Goal: Information Seeking & Learning: Find specific fact

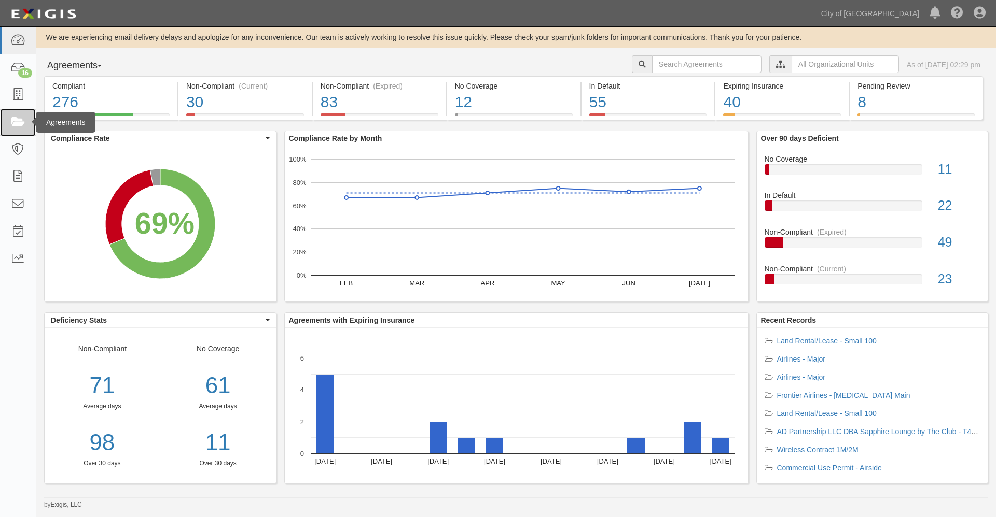
click at [15, 123] on icon at bounding box center [17, 123] width 15 height 12
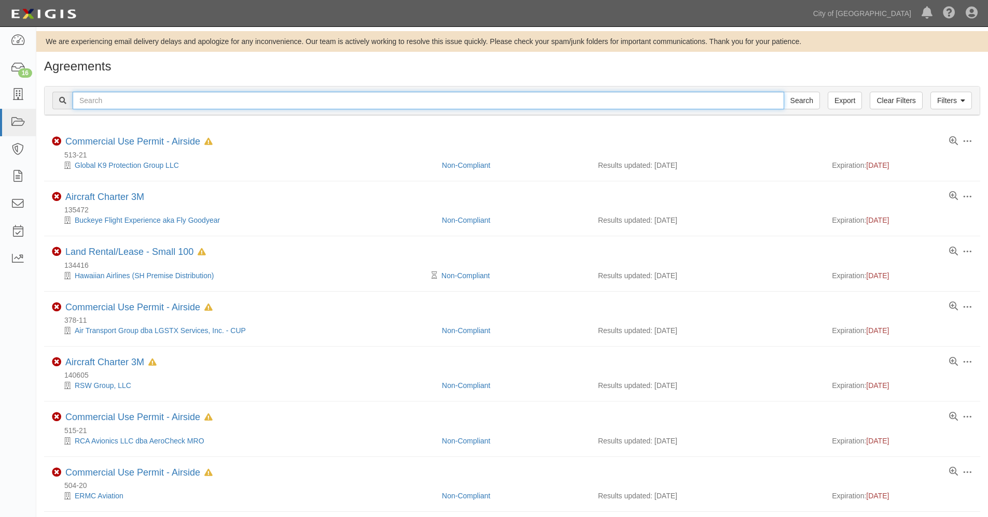
click at [111, 96] on input "text" at bounding box center [428, 101] width 711 height 18
type input "frontier"
click at [783, 92] on input "Search" at bounding box center [801, 101] width 36 height 18
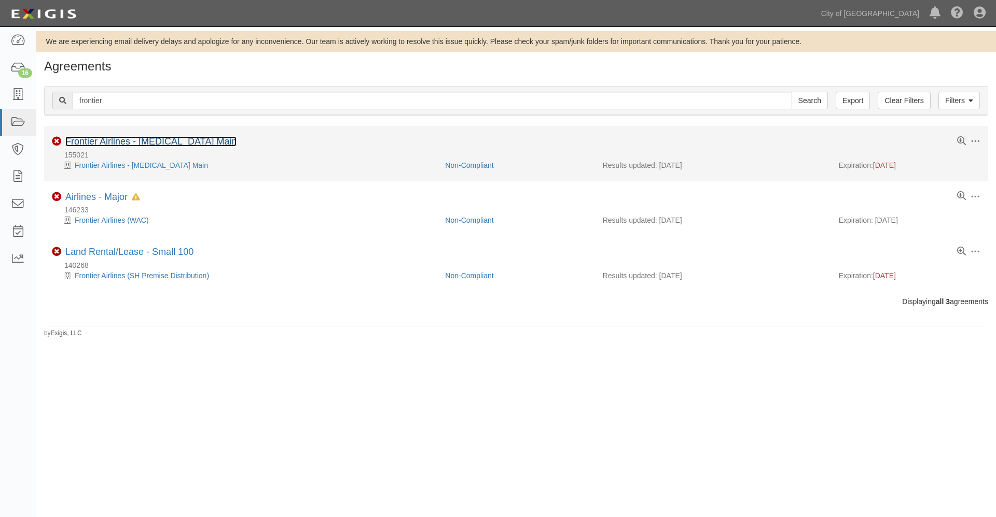
click at [111, 141] on link "Frontier Airlines - T3 Main" at bounding box center [150, 141] width 171 height 10
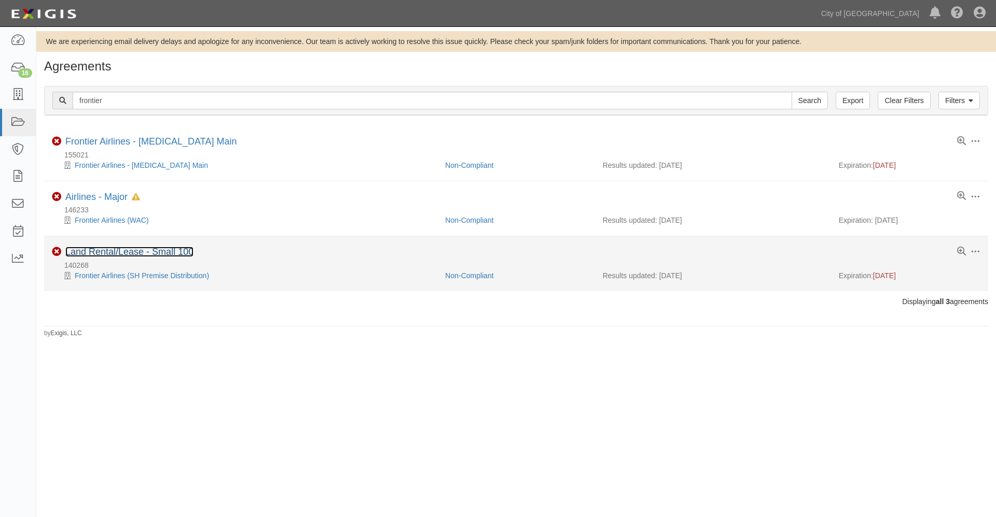
click at [109, 252] on link "Land Rental/Lease - Small 100" at bounding box center [129, 252] width 128 height 10
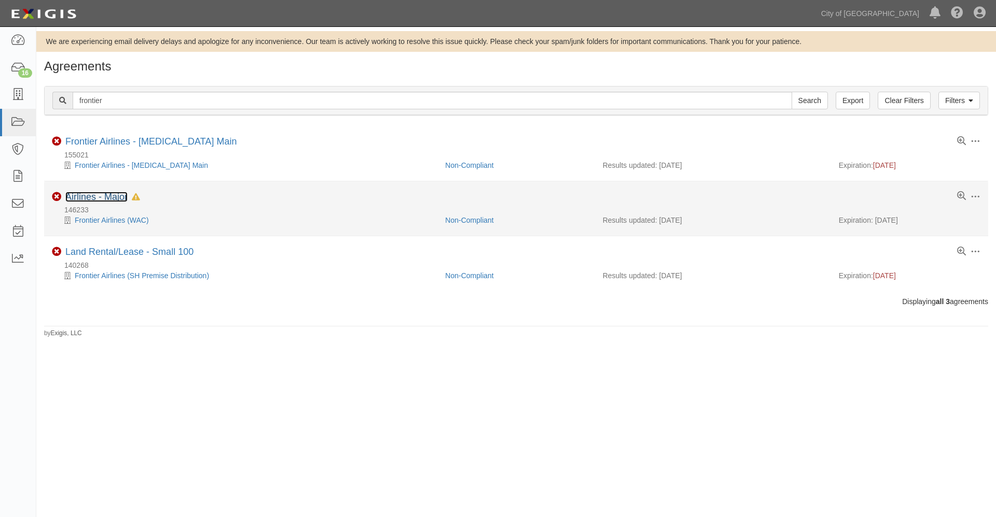
click at [104, 196] on link "Airlines - Major" at bounding box center [96, 197] width 62 height 10
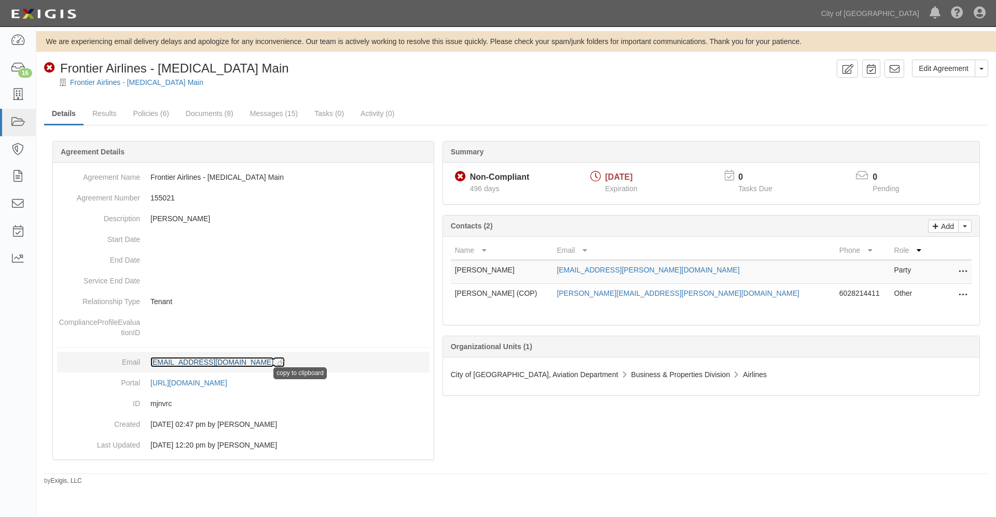
click at [285, 362] on icon at bounding box center [278, 362] width 11 height 7
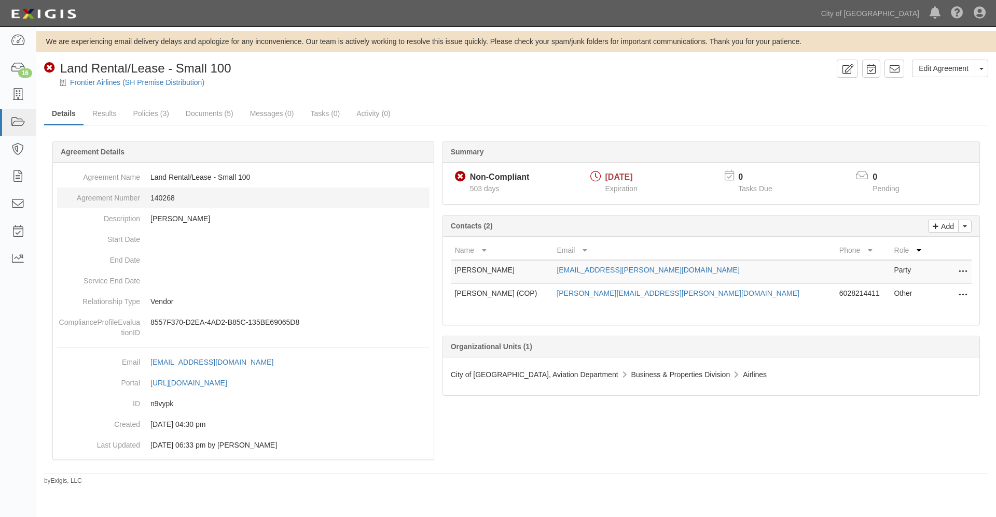
click at [164, 200] on dd "140268" at bounding box center [243, 198] width 372 height 21
copy dd "140268"
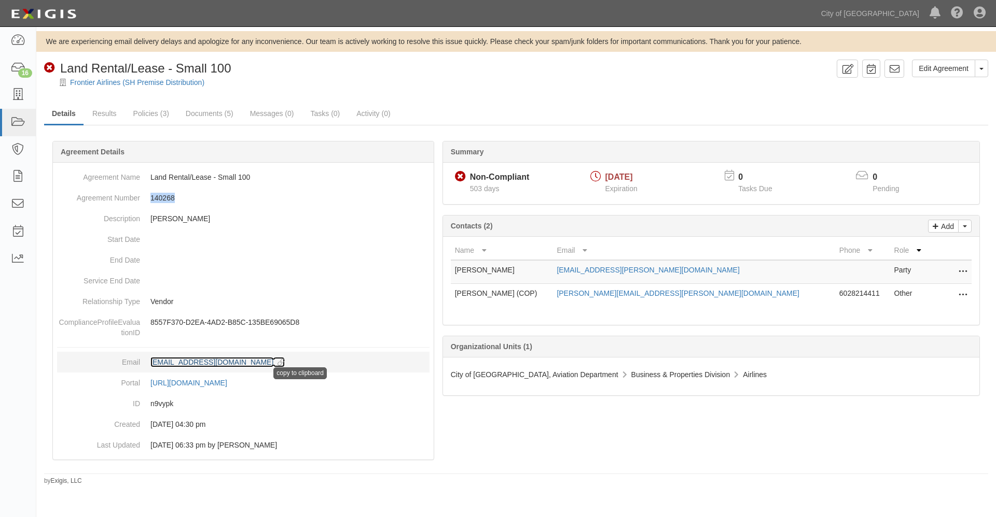
click at [285, 361] on icon at bounding box center [278, 362] width 11 height 7
copy dd "140268"
